Goal: Task Accomplishment & Management: Manage account settings

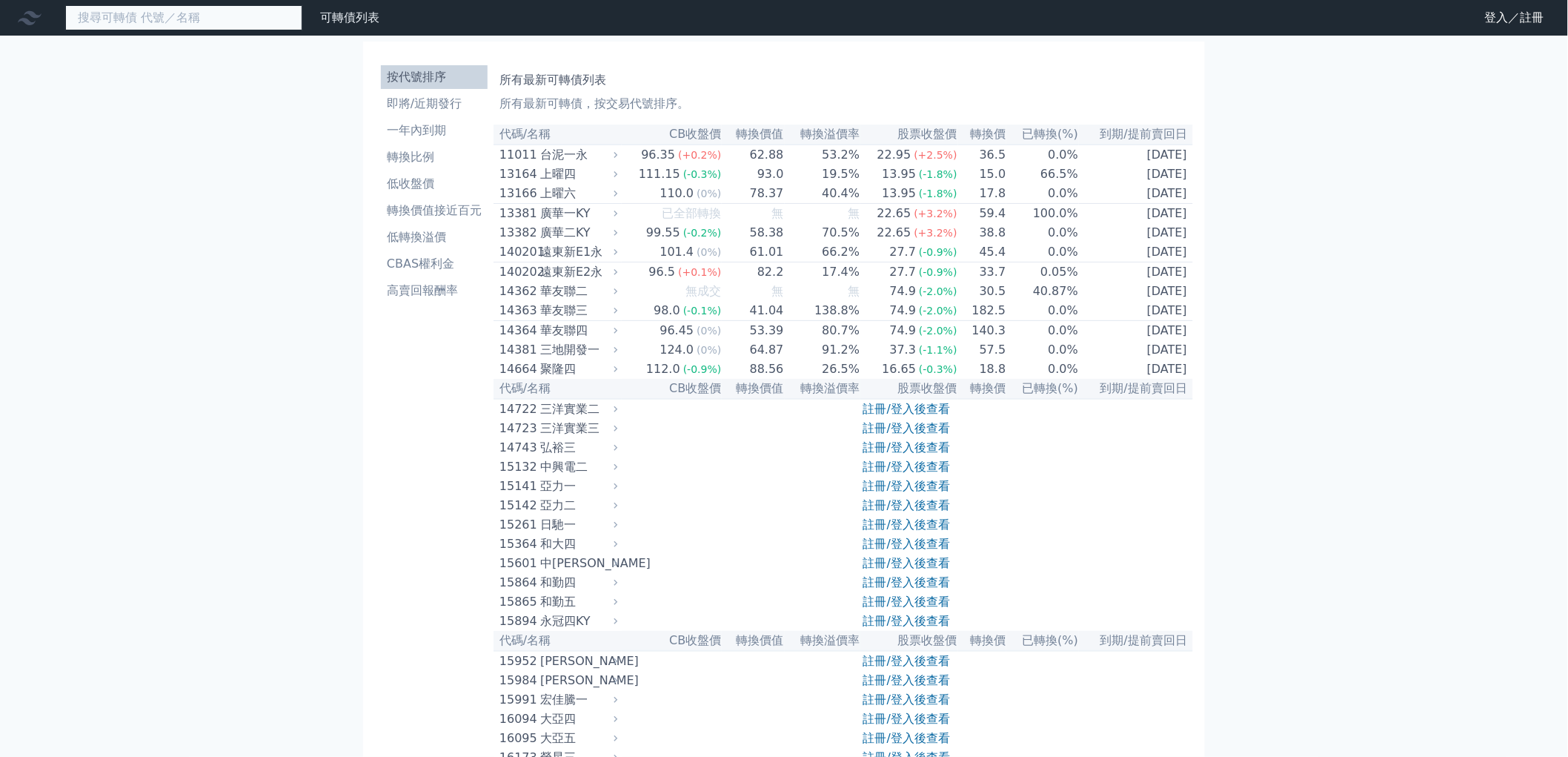
click at [202, 9] on input at bounding box center [183, 17] width 237 height 26
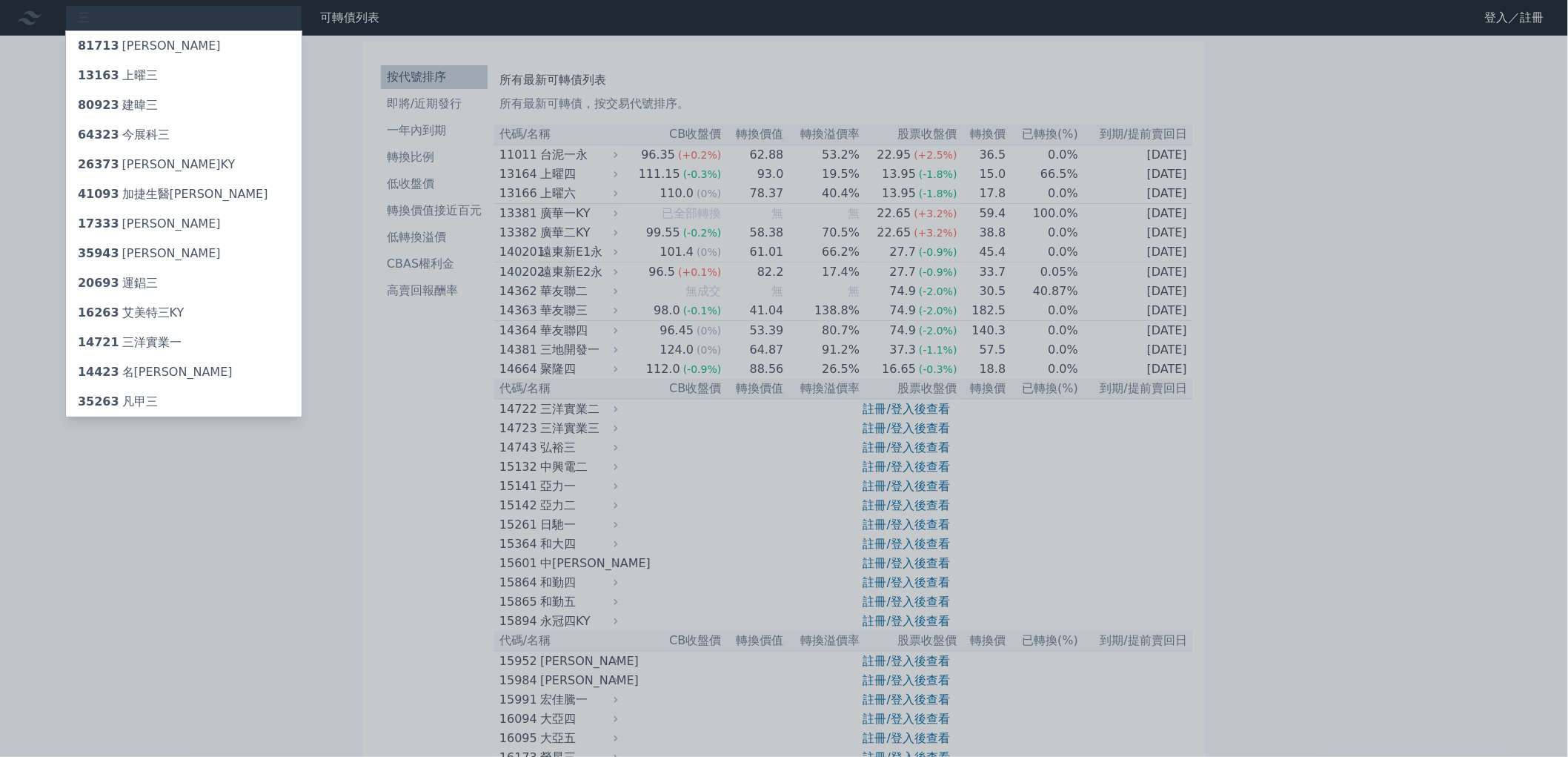
click at [139, 26] on div at bounding box center [784, 378] width 1568 height 757
click at [139, 16] on div "三 81713 [PERSON_NAME] 13163 上曜三 80923 建暐三 64323 今展科三 26373 慧洋三KY 41093 加捷生醫三 17…" at bounding box center [183, 17] width 237 height 26
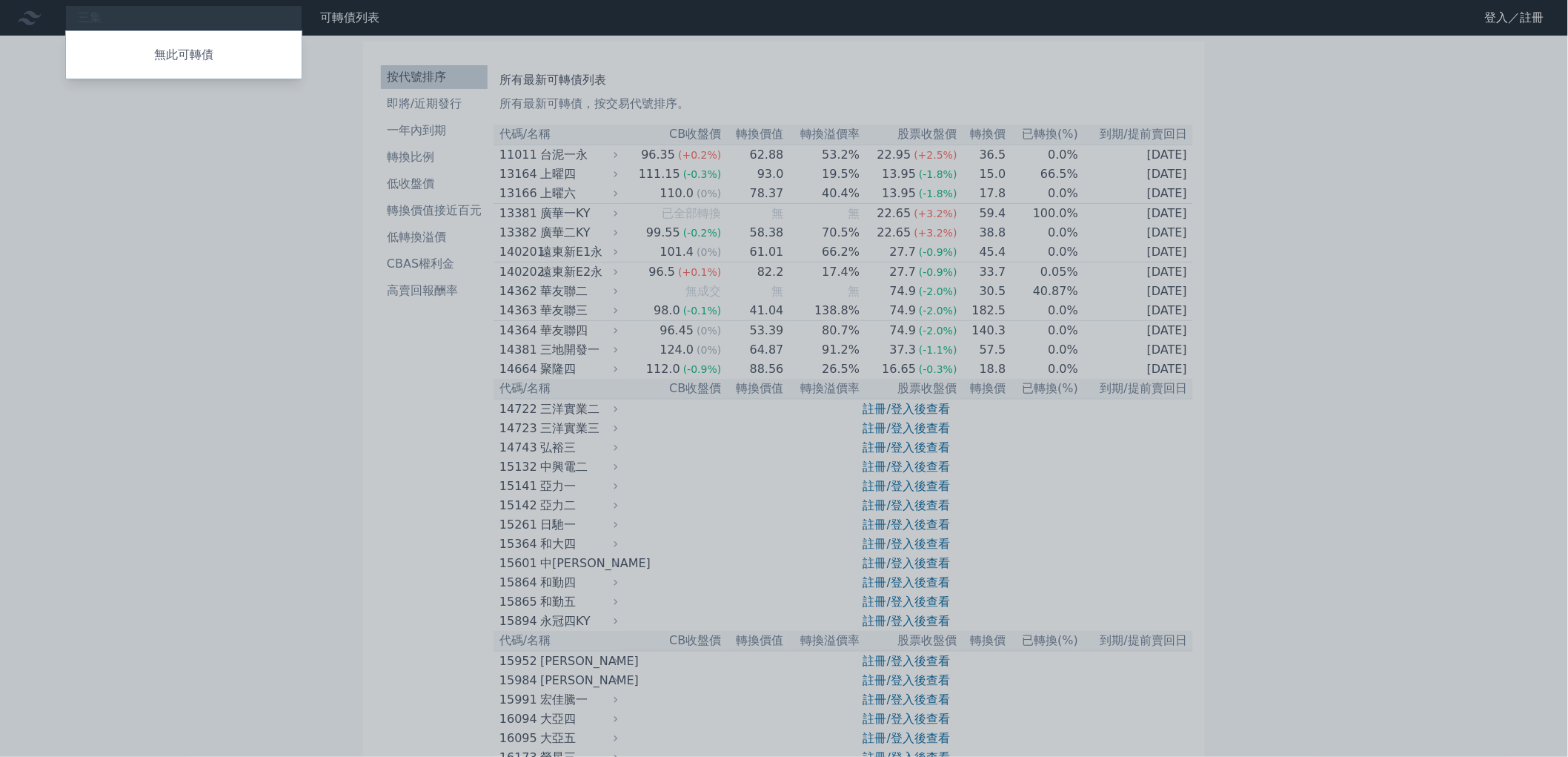
click at [144, 16] on div at bounding box center [784, 378] width 1568 height 757
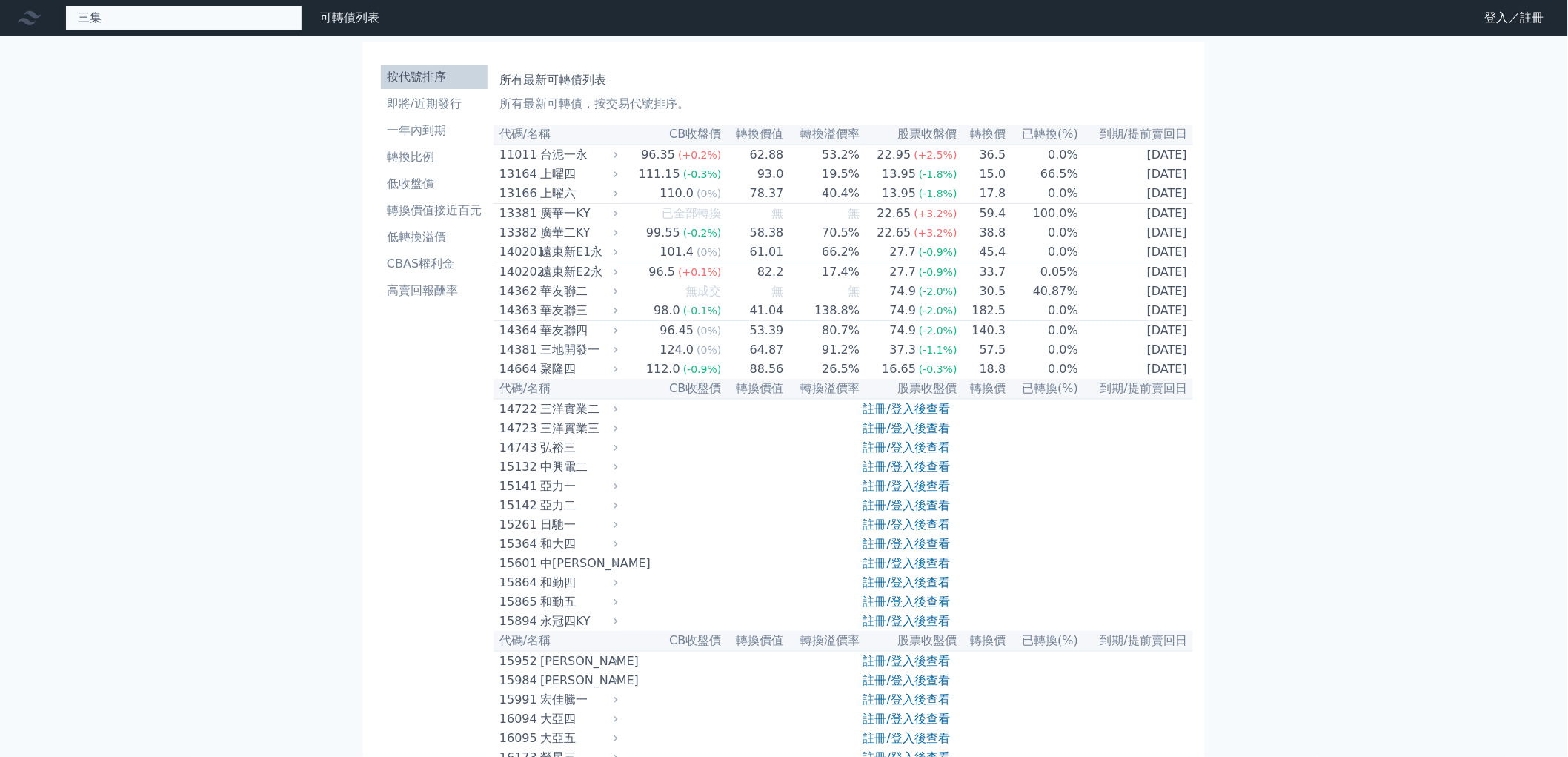
click at [144, 16] on div "三集 無此可轉債" at bounding box center [183, 17] width 237 height 26
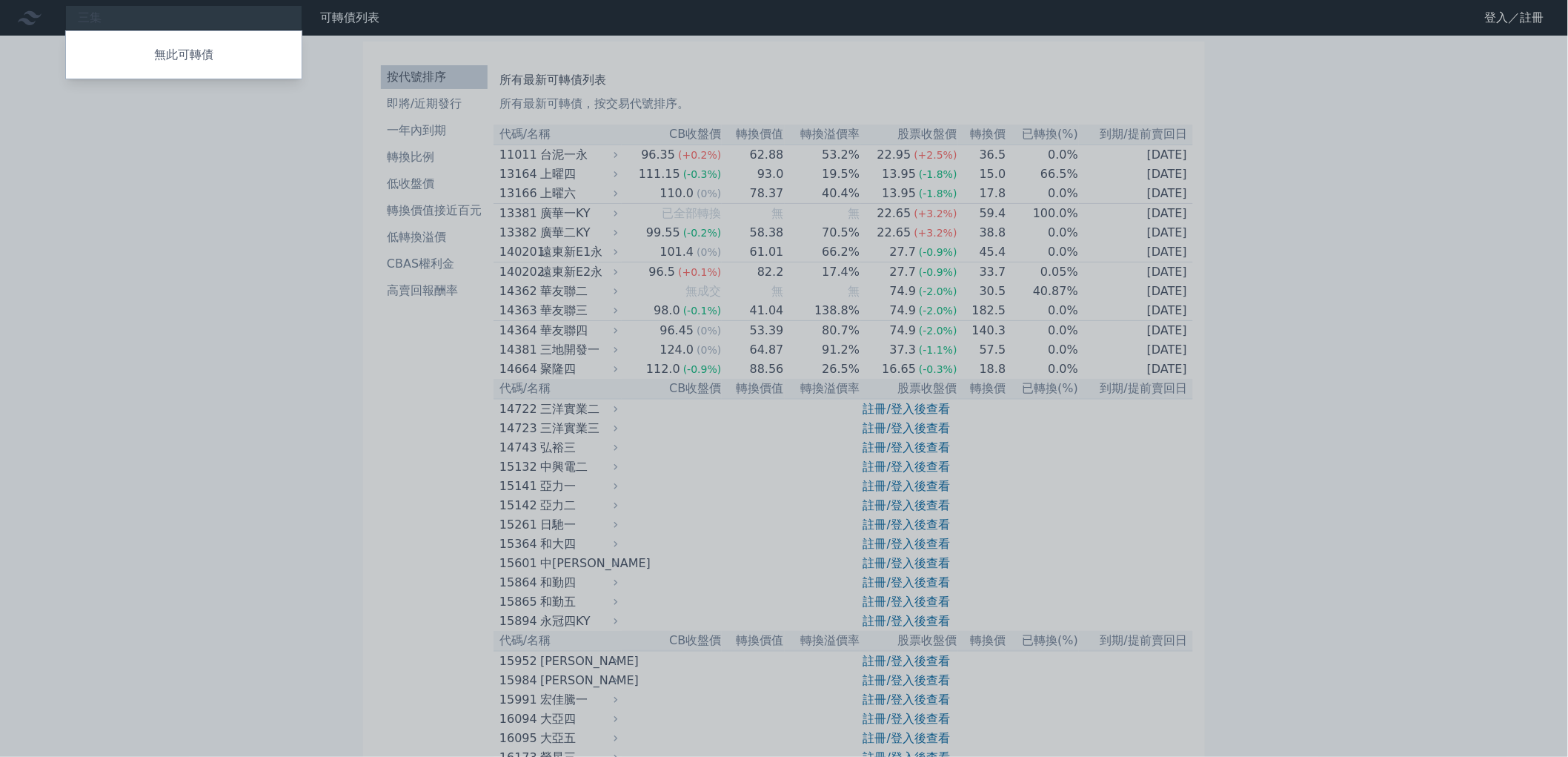
click at [145, 20] on div at bounding box center [784, 378] width 1568 height 757
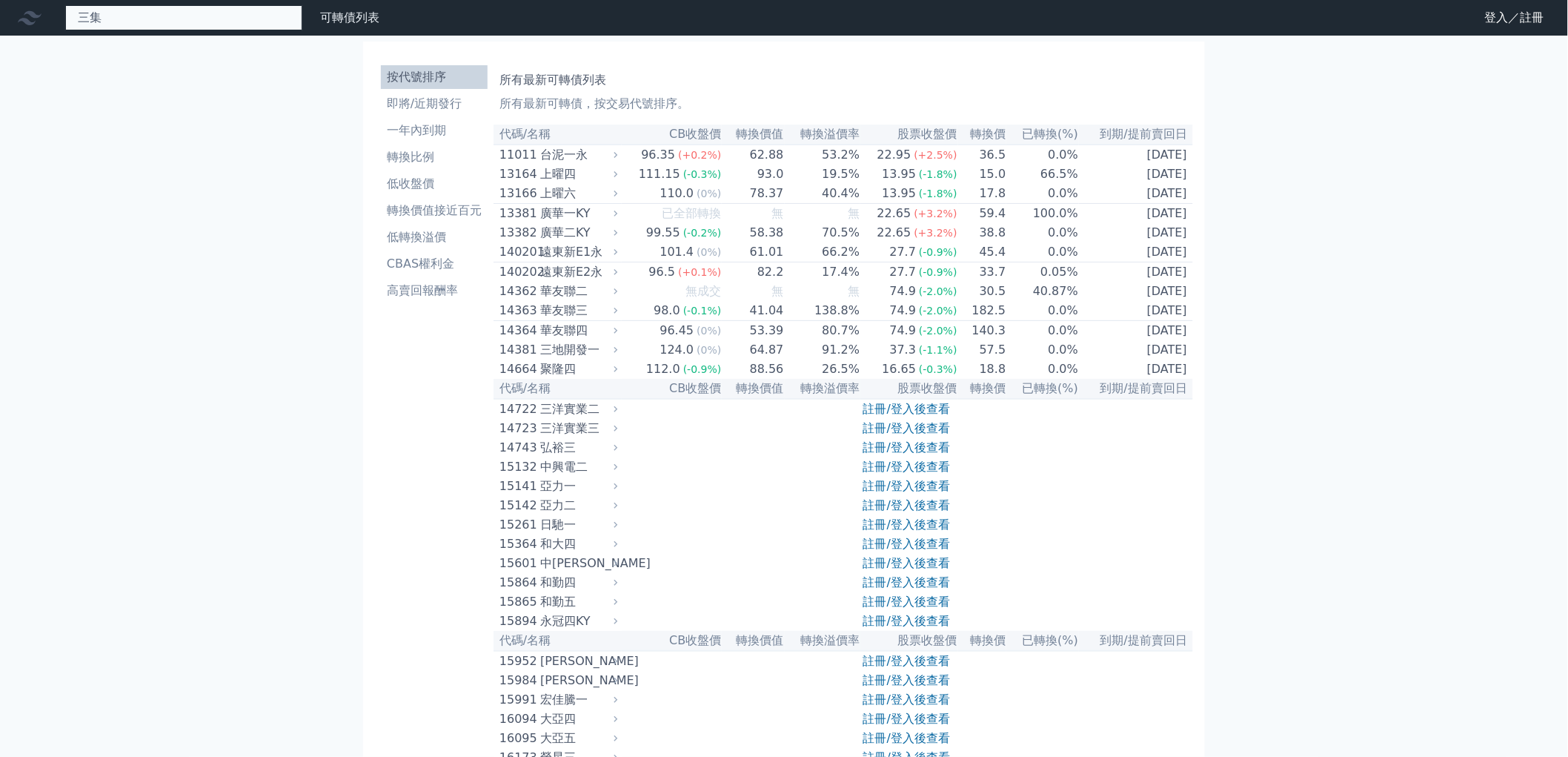
click at [145, 19] on div "三集 無此可轉債" at bounding box center [183, 17] width 237 height 26
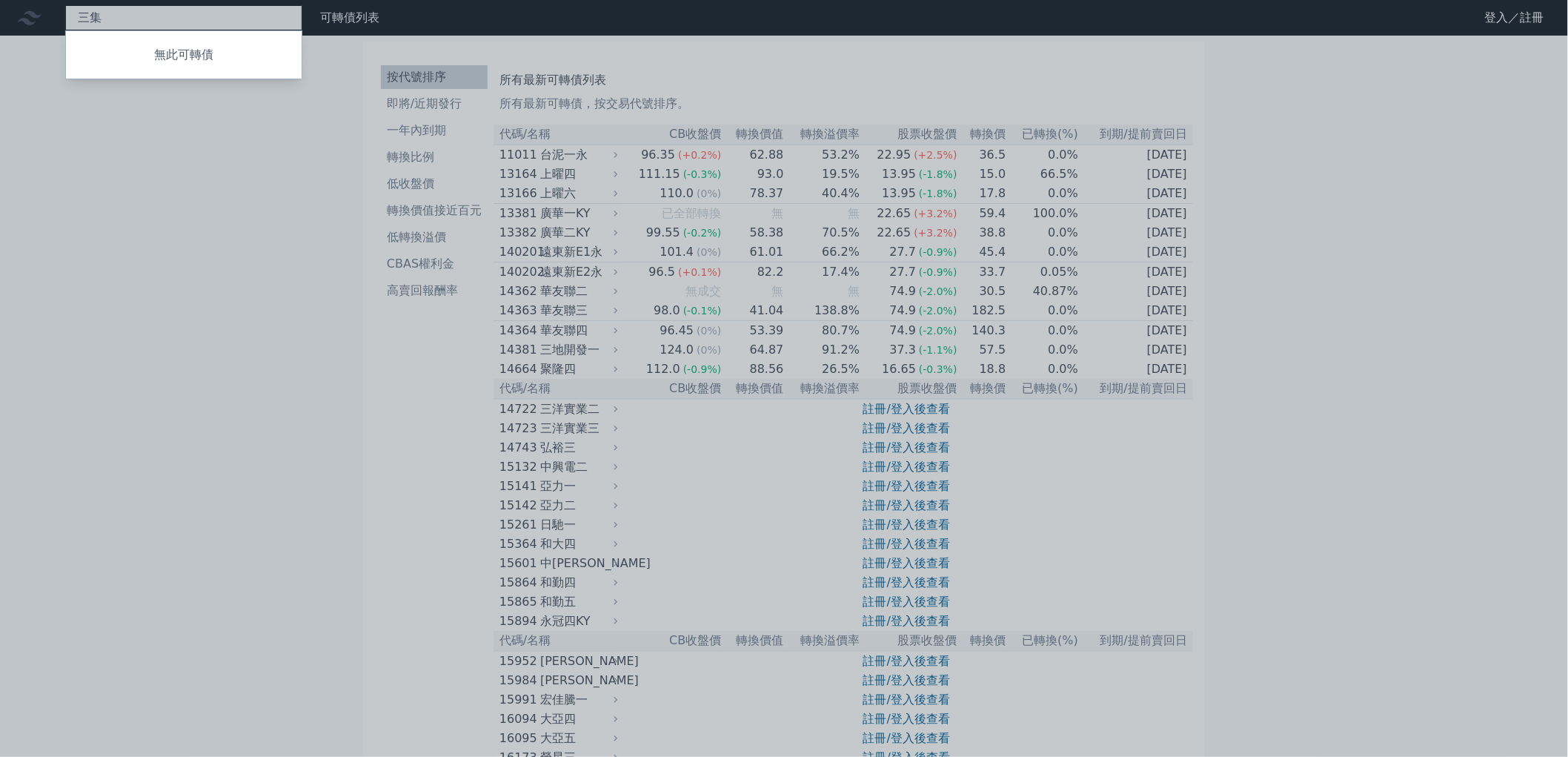
type input "三"
type input "6"
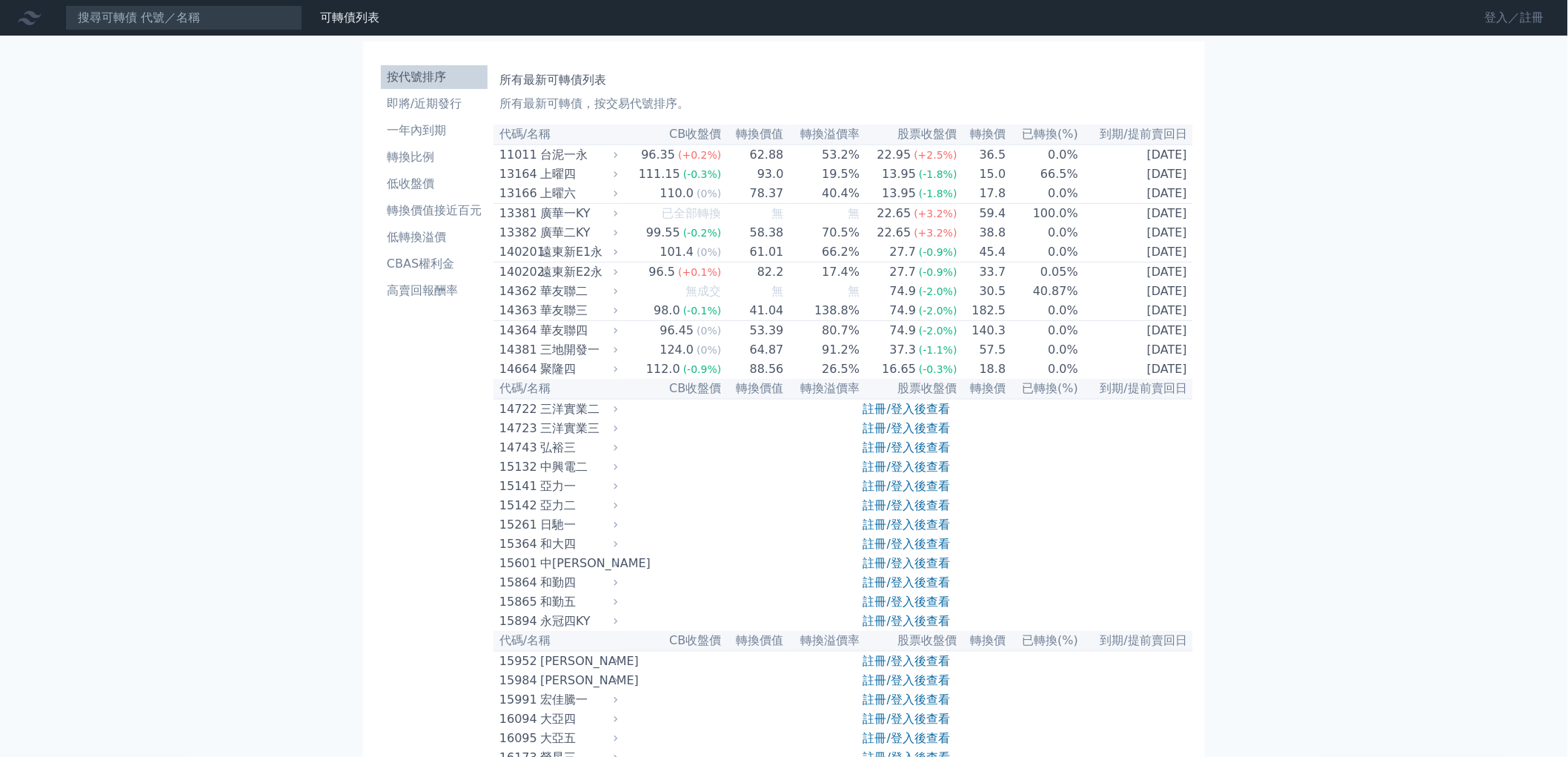
click at [1492, 23] on link "登入／註冊" at bounding box center [1515, 17] width 83 height 24
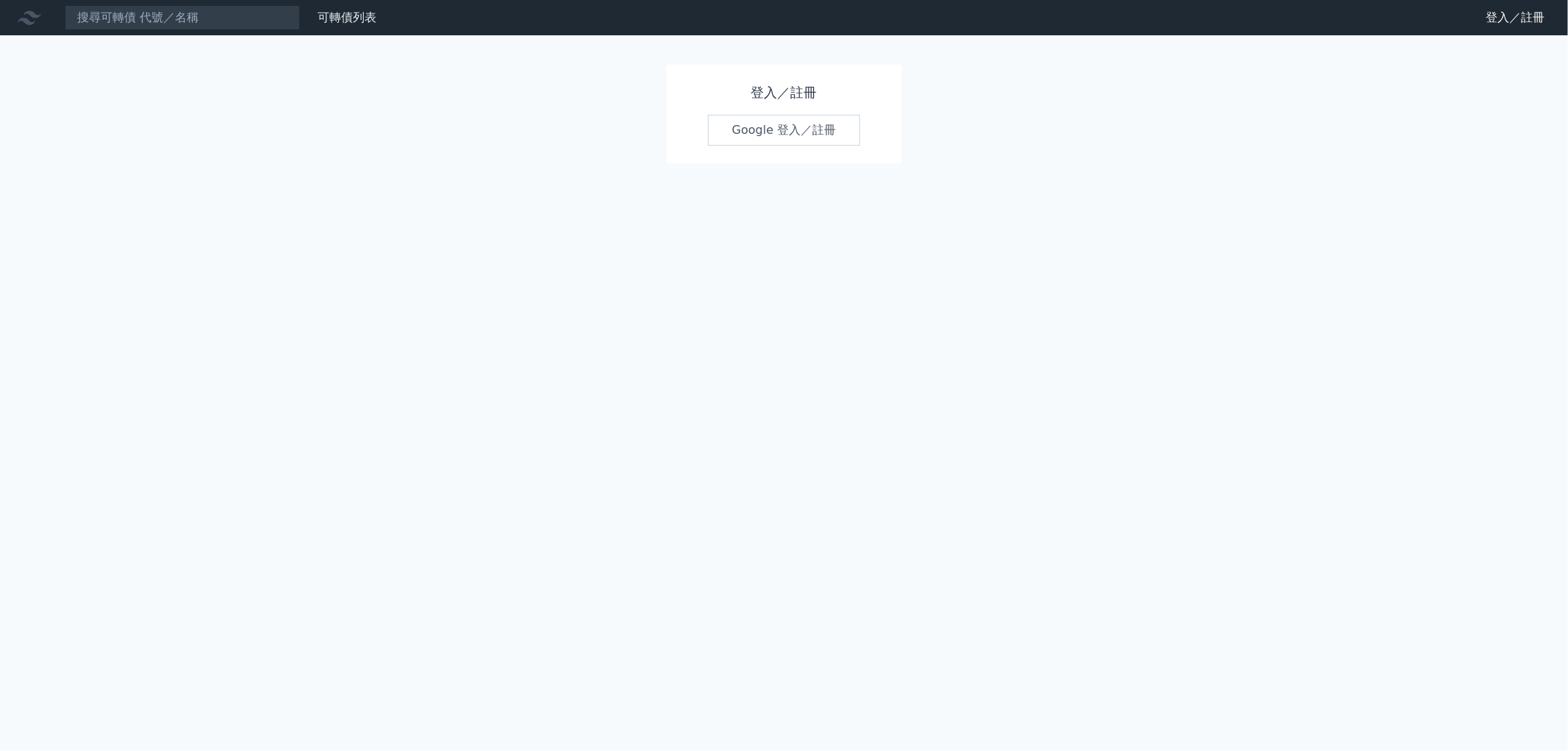
click at [755, 140] on link "Google 登入／註冊" at bounding box center [784, 129] width 153 height 31
